Goal: Find specific page/section

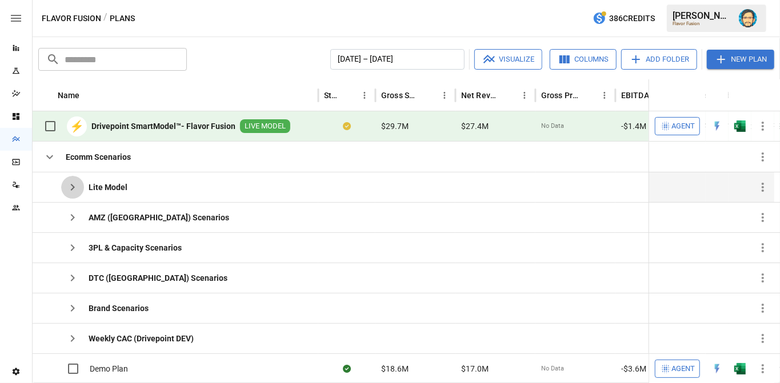
click at [71, 186] on icon "button" at bounding box center [73, 188] width 14 height 14
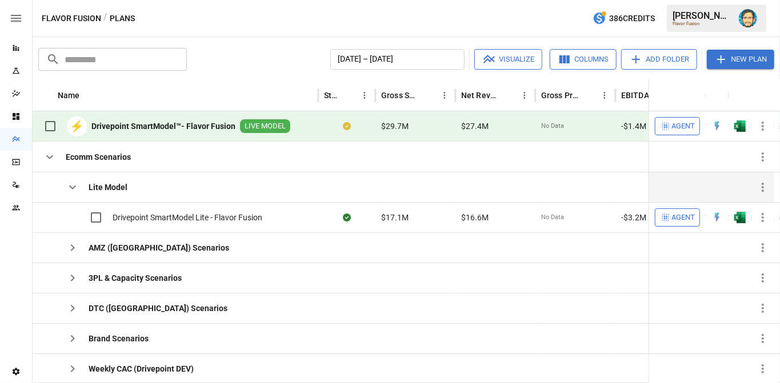
click at [71, 186] on icon "button" at bounding box center [72, 188] width 7 height 4
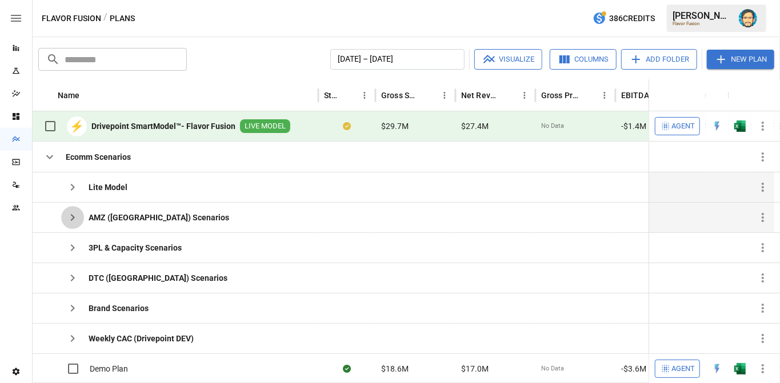
click at [73, 213] on icon "button" at bounding box center [73, 218] width 14 height 14
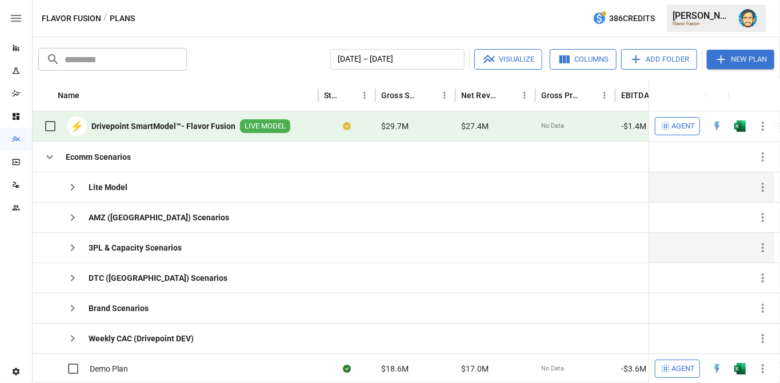
click at [71, 245] on icon "button" at bounding box center [73, 248] width 14 height 14
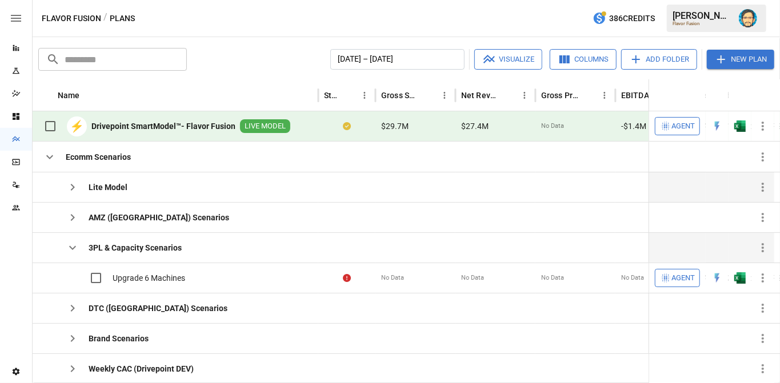
click at [75, 246] on icon "button" at bounding box center [73, 248] width 14 height 14
